Goal: Register for event/course

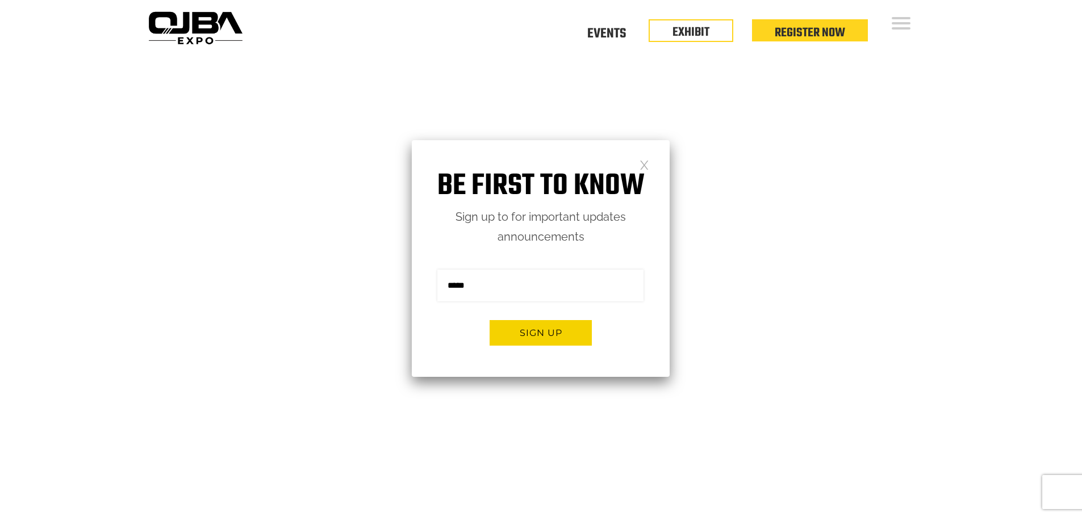
click at [641, 166] on link at bounding box center [644, 165] width 10 height 10
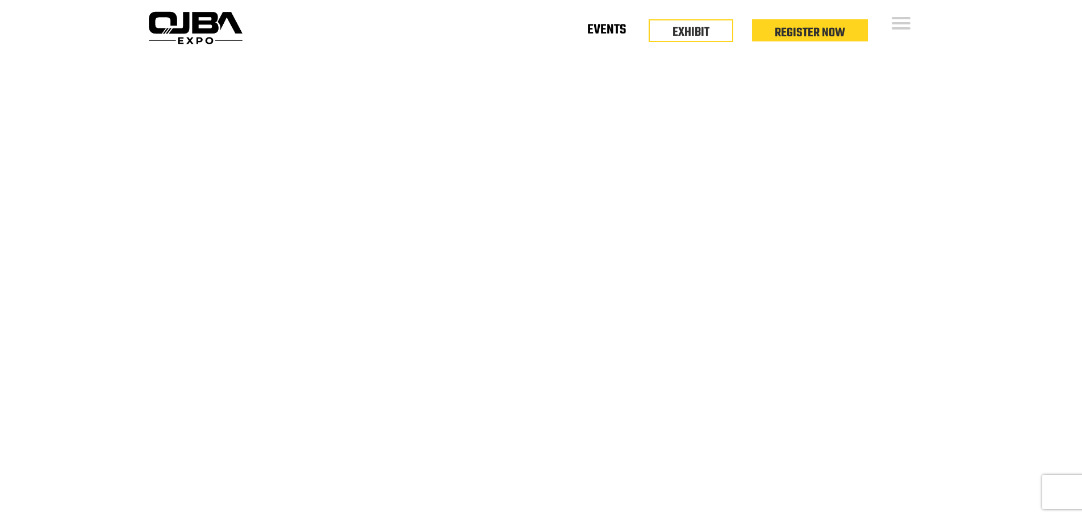
click at [592, 30] on link "Events" at bounding box center [606, 32] width 39 height 4
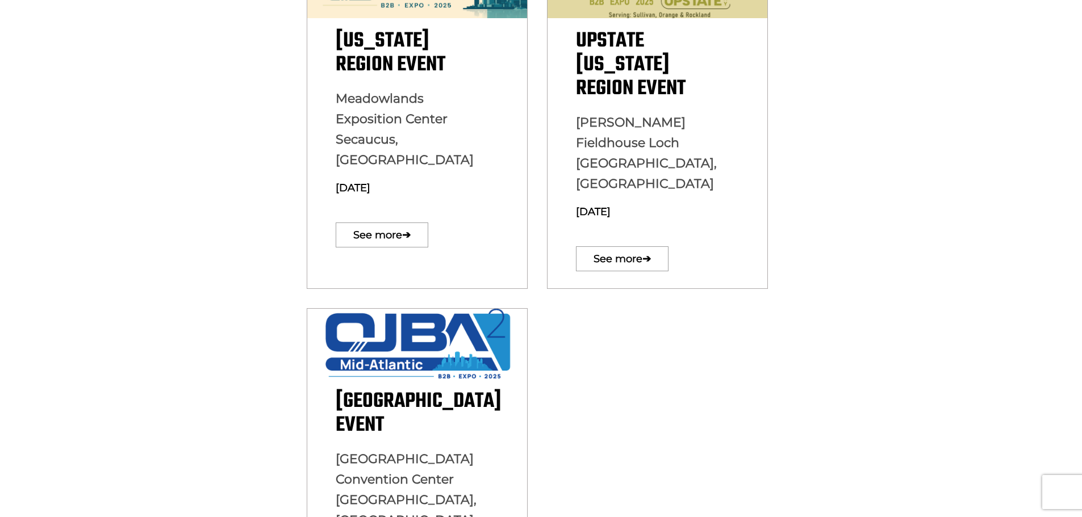
scroll to position [341, 0]
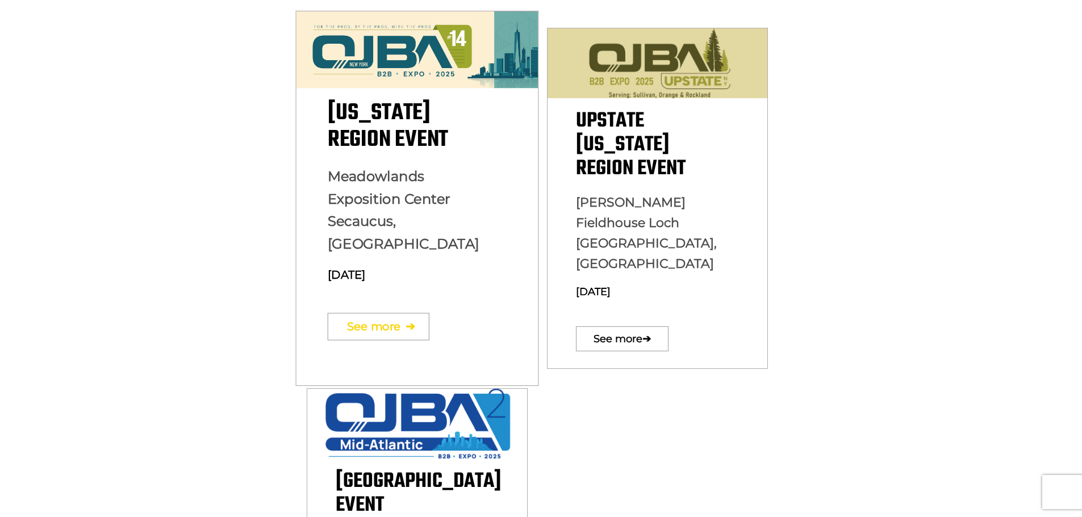
click at [385, 313] on link "See more ➔" at bounding box center [378, 326] width 102 height 27
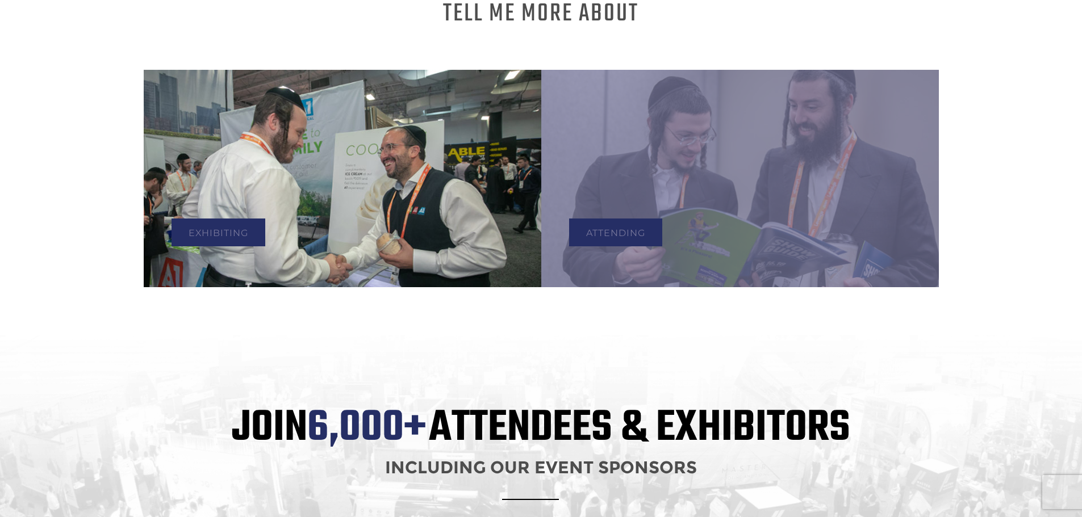
scroll to position [707, 0]
